Goal: Navigation & Orientation: Find specific page/section

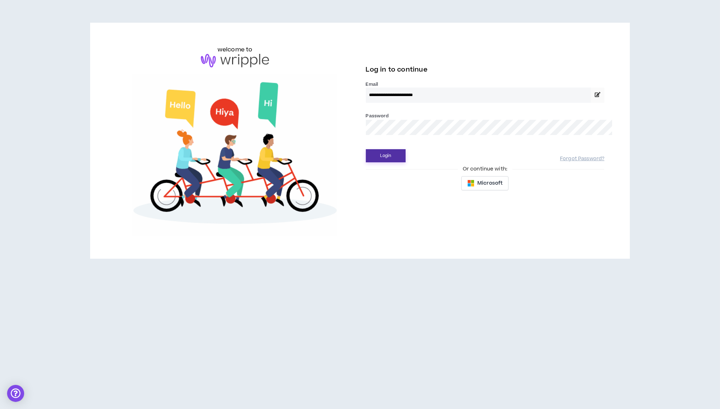
click at [379, 149] on button "Login" at bounding box center [386, 155] width 40 height 13
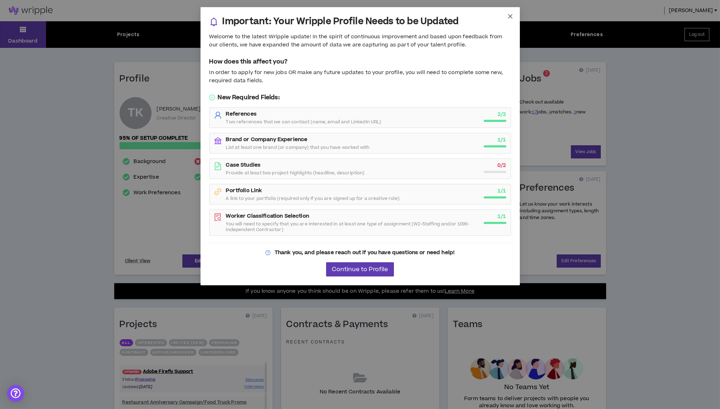
click at [511, 16] on icon "close" at bounding box center [510, 16] width 6 height 6
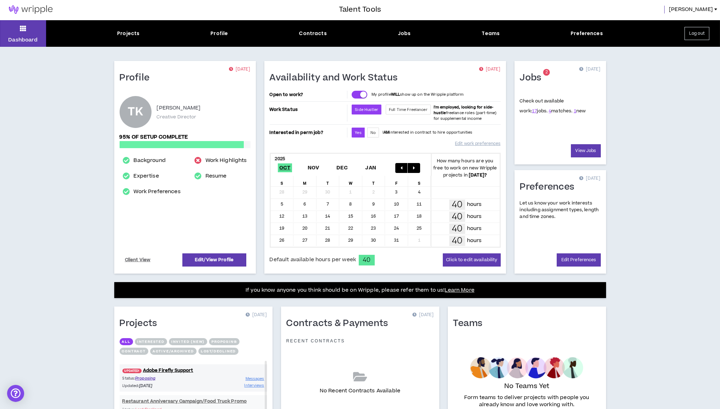
scroll to position [5, 0]
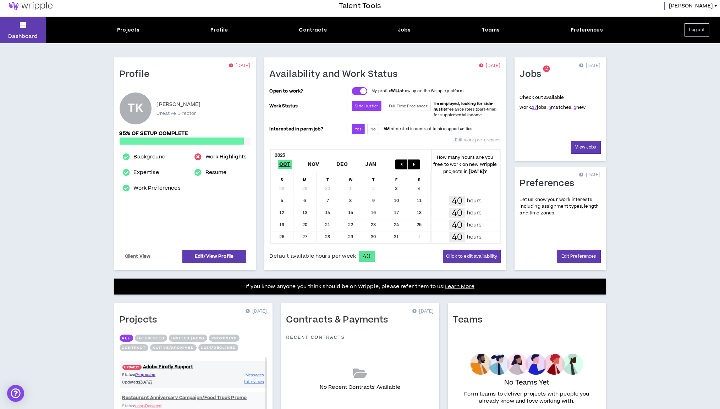
click at [403, 30] on div "Jobs" at bounding box center [404, 29] width 13 height 7
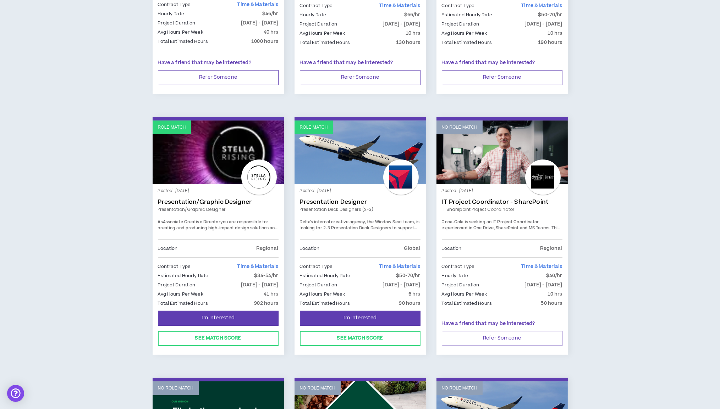
scroll to position [810, 0]
